Goal: Task Accomplishment & Management: Use online tool/utility

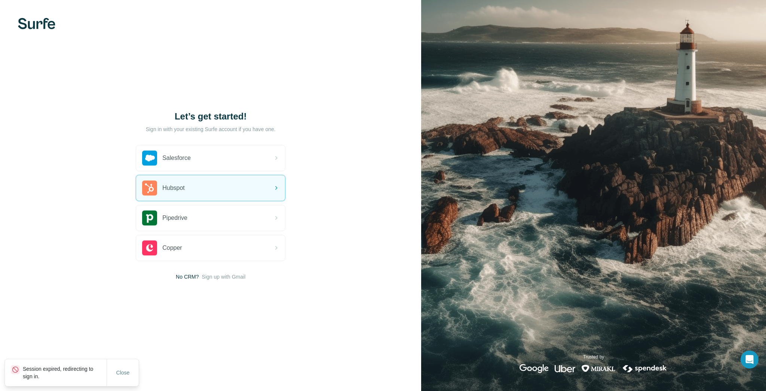
click at [215, 108] on div "Let’s get started! Sign in with your existing Surfe account if you have one. Sa…" at bounding box center [210, 195] width 421 height 391
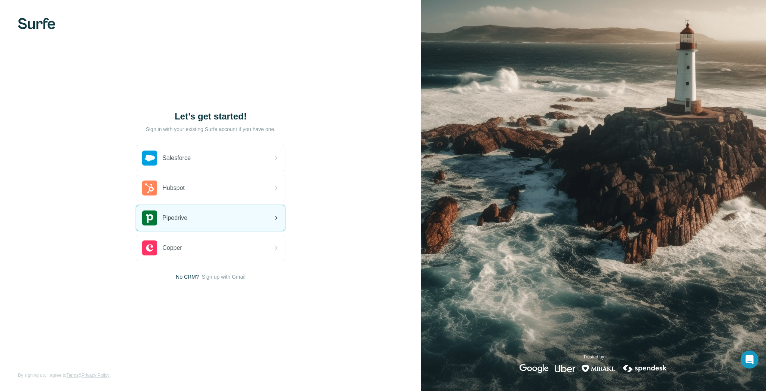
click at [201, 222] on div "Pipedrive" at bounding box center [210, 217] width 149 height 25
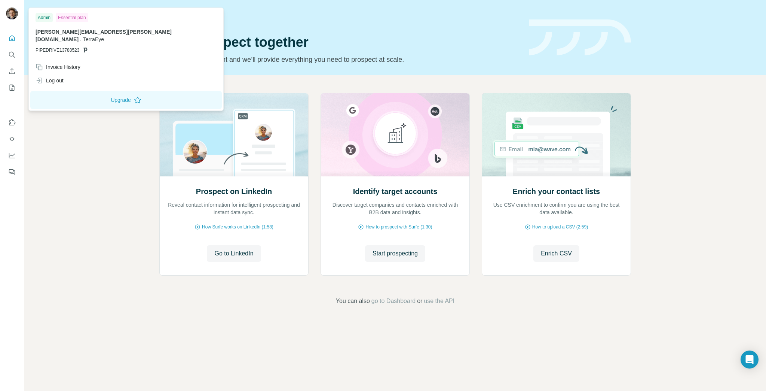
click at [11, 16] on img at bounding box center [12, 13] width 12 height 12
click at [10, 119] on icon "Use Surfe on LinkedIn" at bounding box center [11, 122] width 7 height 7
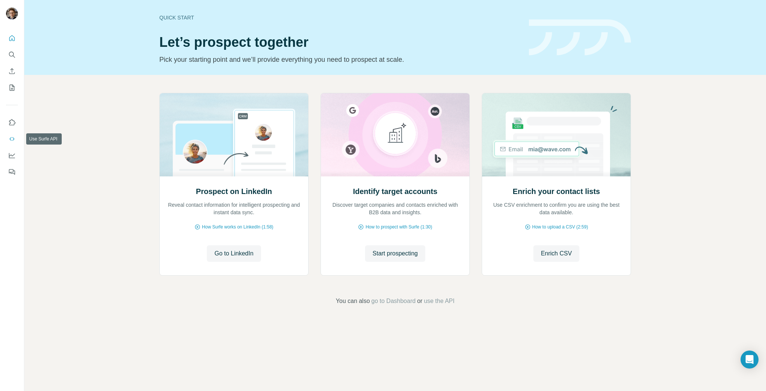
click at [15, 136] on icon "Use Surfe API" at bounding box center [11, 138] width 7 height 7
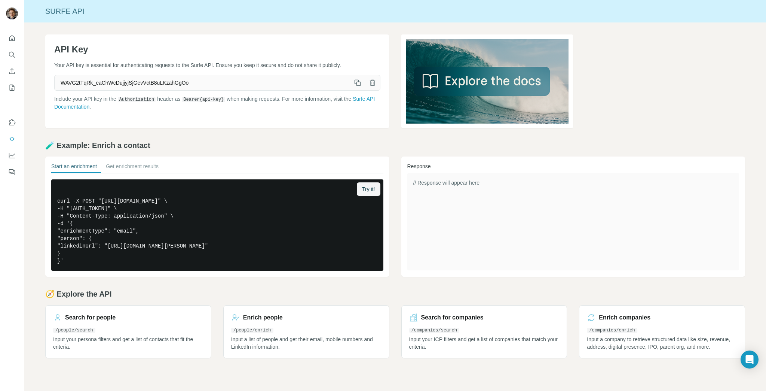
click at [378, 81] on button "button" at bounding box center [372, 82] width 15 height 15
